Goal: Navigation & Orientation: Go to known website

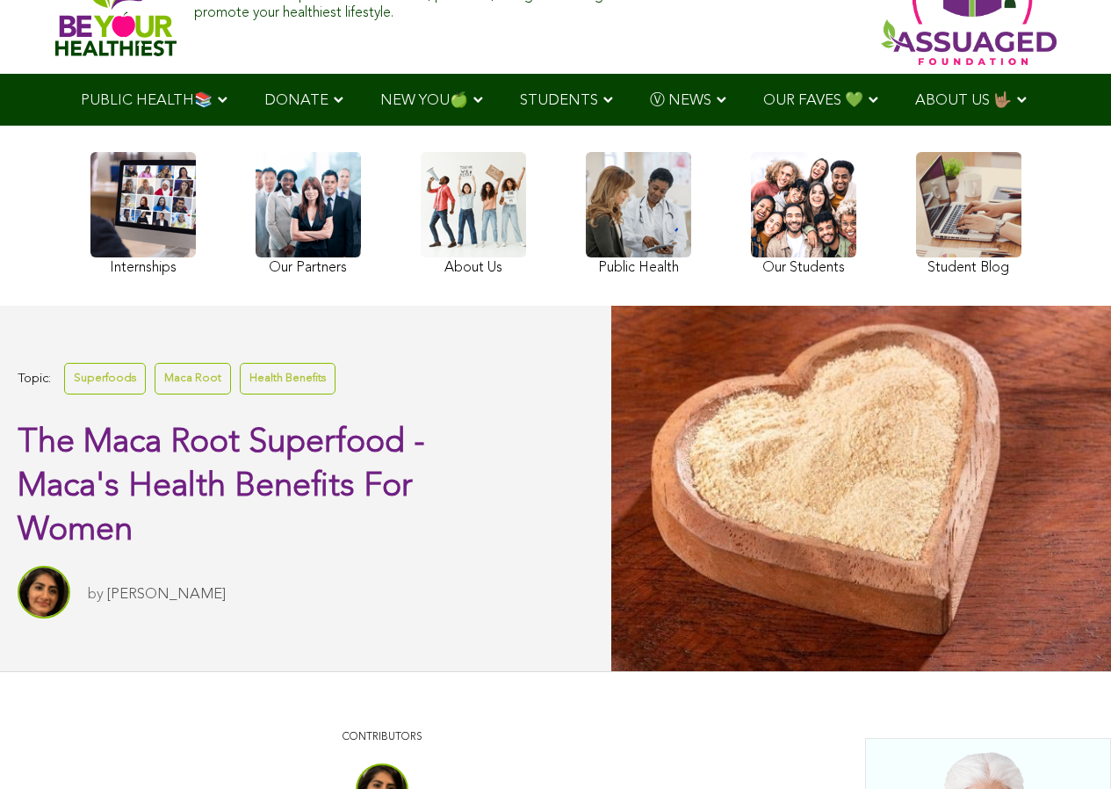
scroll to position [264, 0]
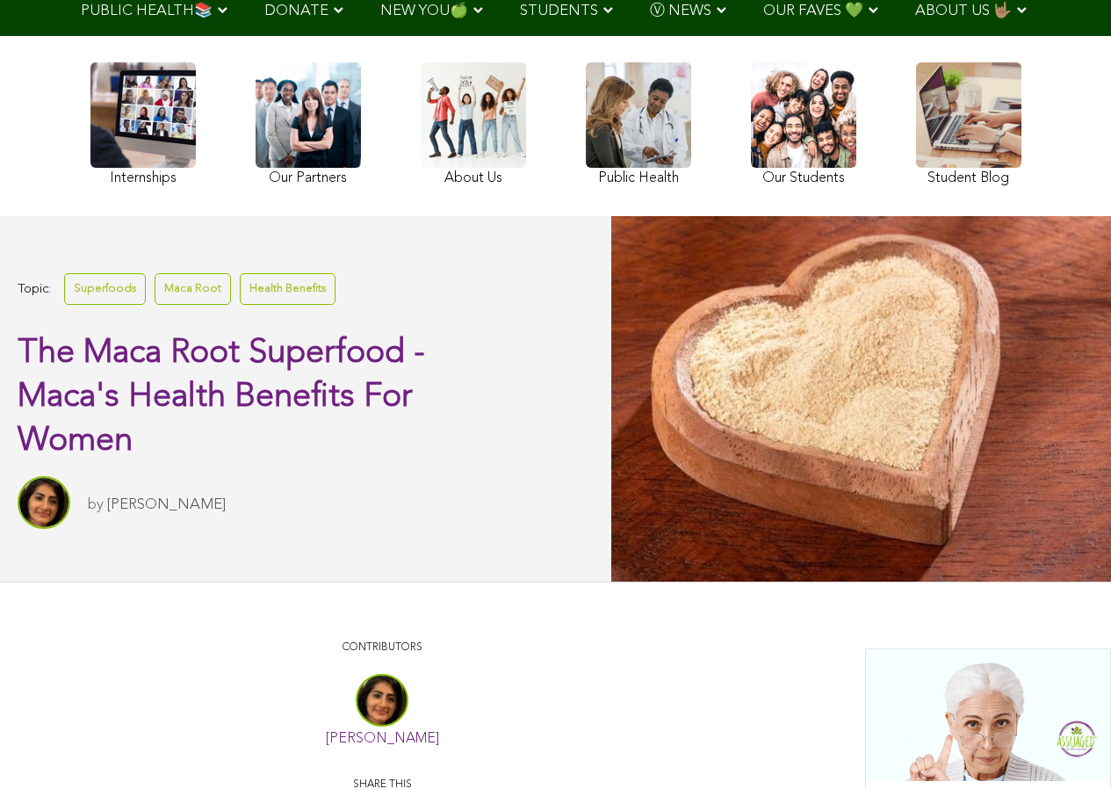
click at [343, 177] on link at bounding box center [308, 126] width 105 height 128
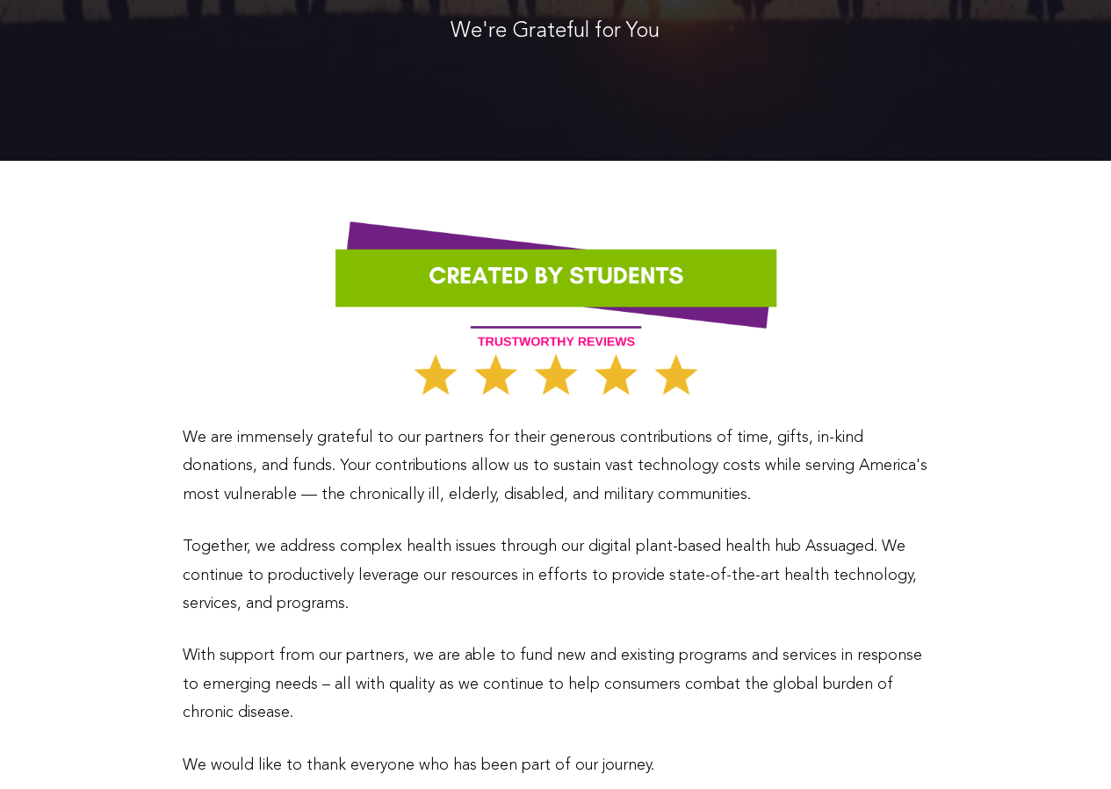
scroll to position [351, 0]
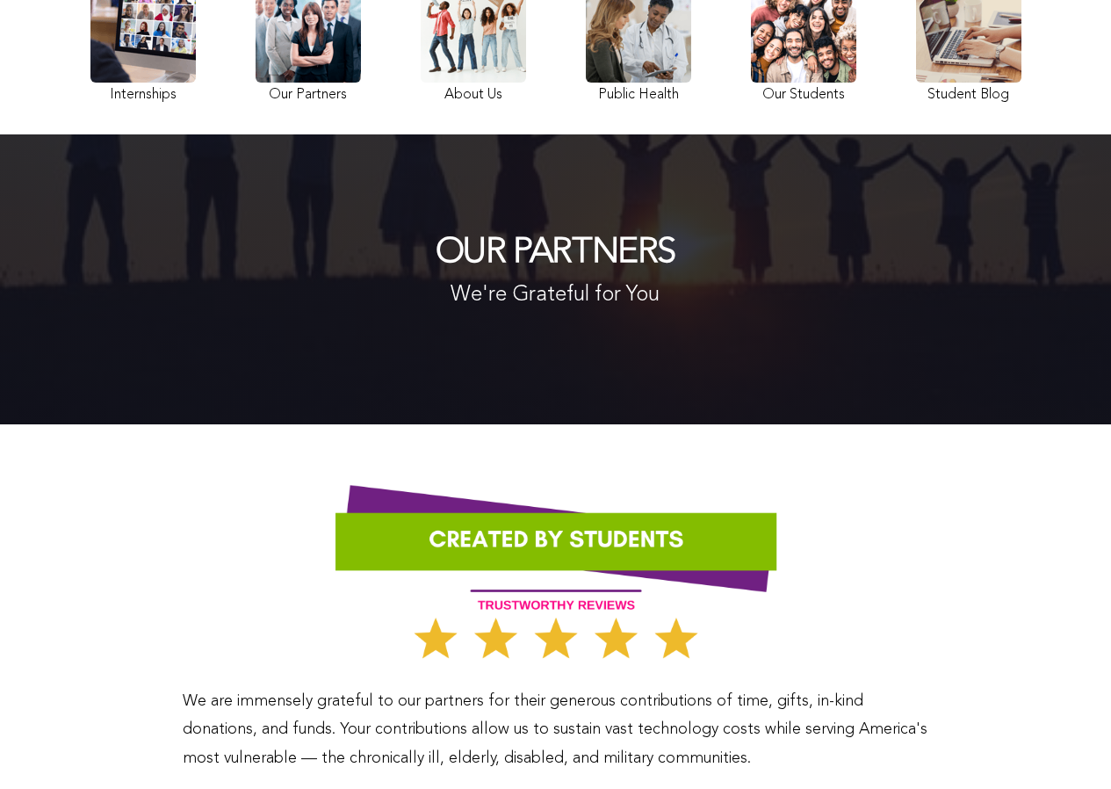
click at [376, 184] on div "OUR PARTNERS We're Grateful for You" at bounding box center [555, 279] width 1111 height 290
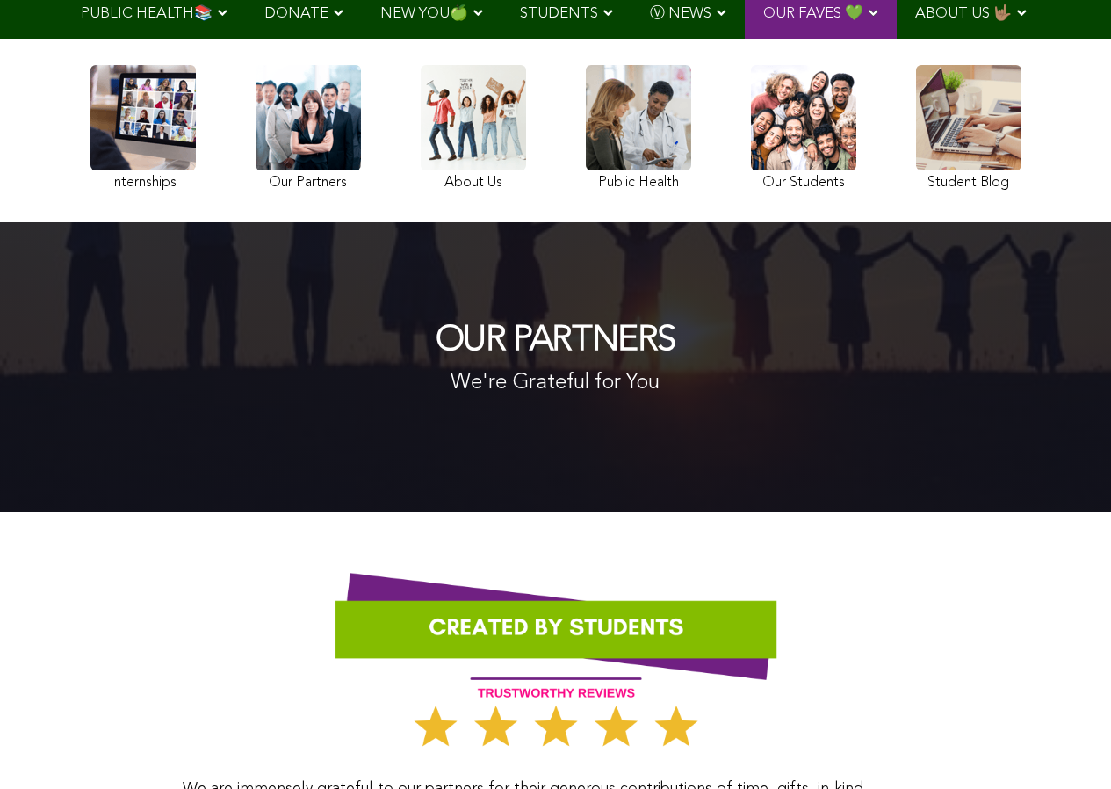
scroll to position [0, 0]
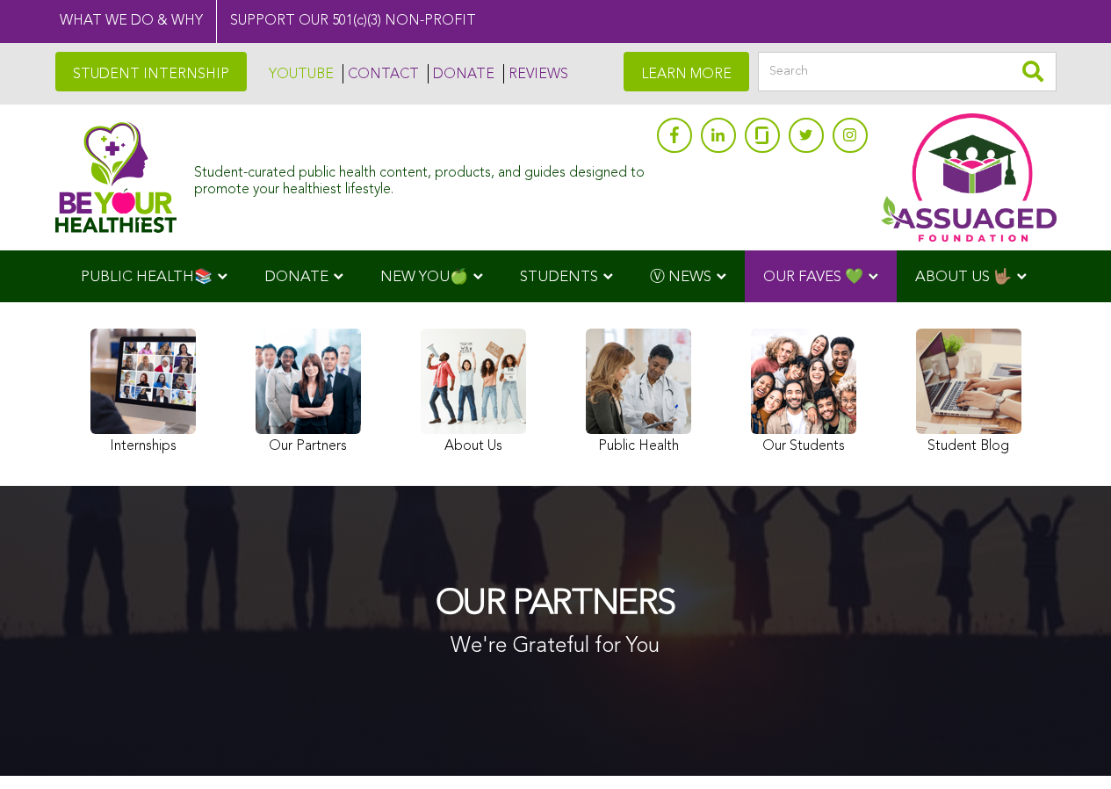
click at [307, 75] on link "YOUTUBE" at bounding box center [298, 73] width 69 height 19
